Goal: Information Seeking & Learning: Check status

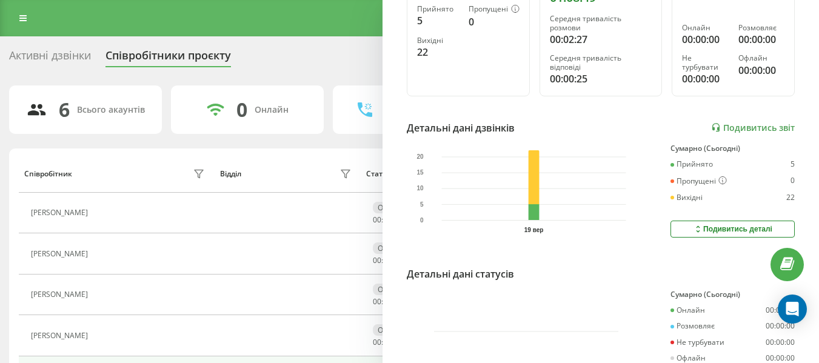
scroll to position [303, 0]
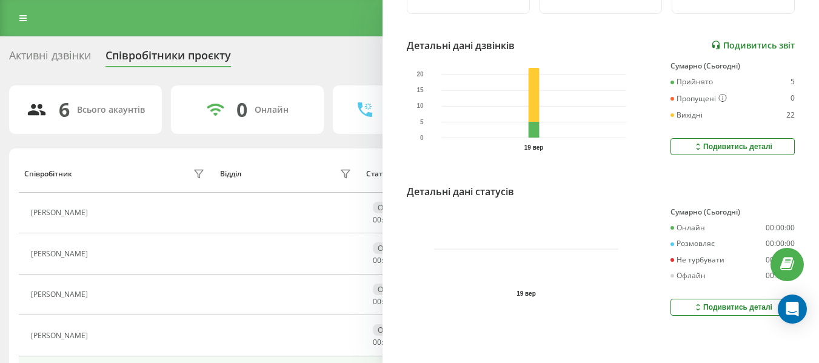
click at [742, 40] on link "Подивитись звіт" at bounding box center [753, 45] width 84 height 10
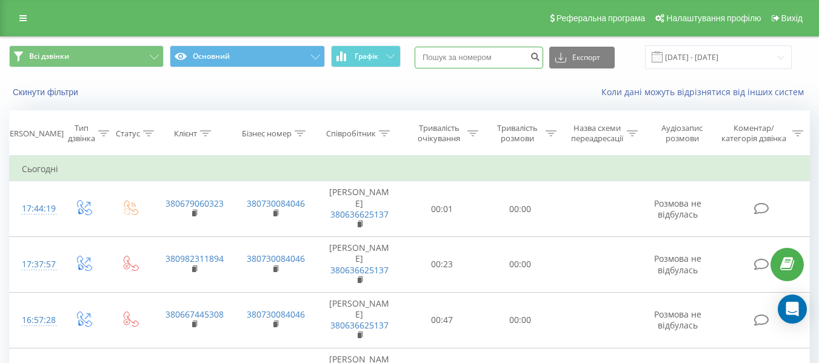
click at [483, 64] on input at bounding box center [479, 58] width 129 height 22
paste input "380677406109"
type input "380677406109"
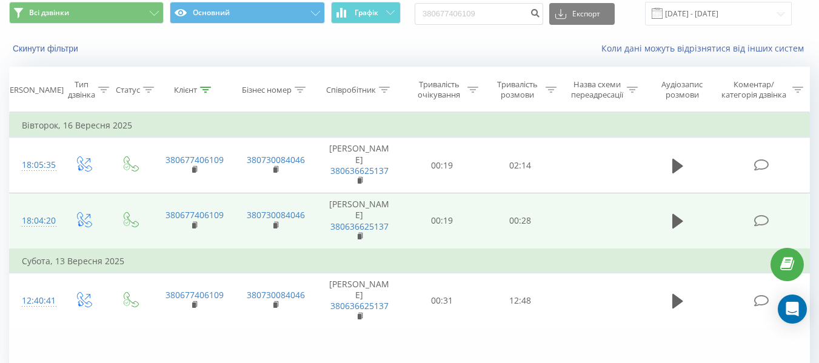
scroll to position [61, 0]
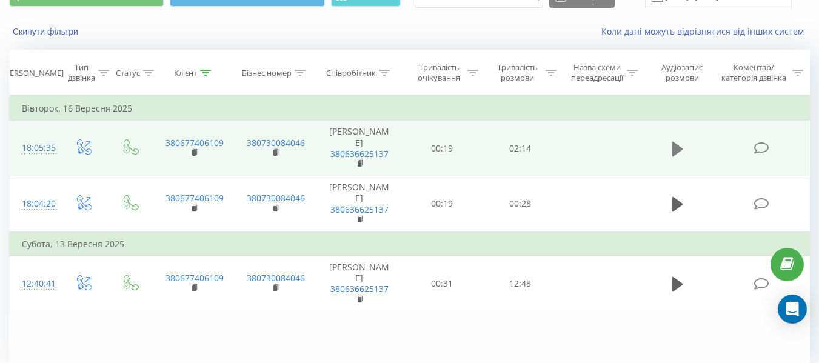
click at [677, 147] on icon at bounding box center [678, 149] width 11 height 15
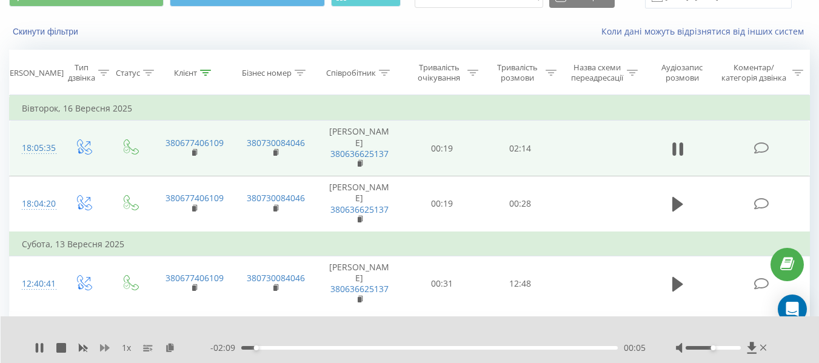
click at [103, 346] on icon at bounding box center [105, 348] width 10 height 10
drag, startPoint x: 713, startPoint y: 348, endPoint x: 741, endPoint y: 349, distance: 27.9
click at [741, 349] on div "Accessibility label" at bounding box center [741, 348] width 5 height 5
